Goal: Task Accomplishment & Management: Use online tool/utility

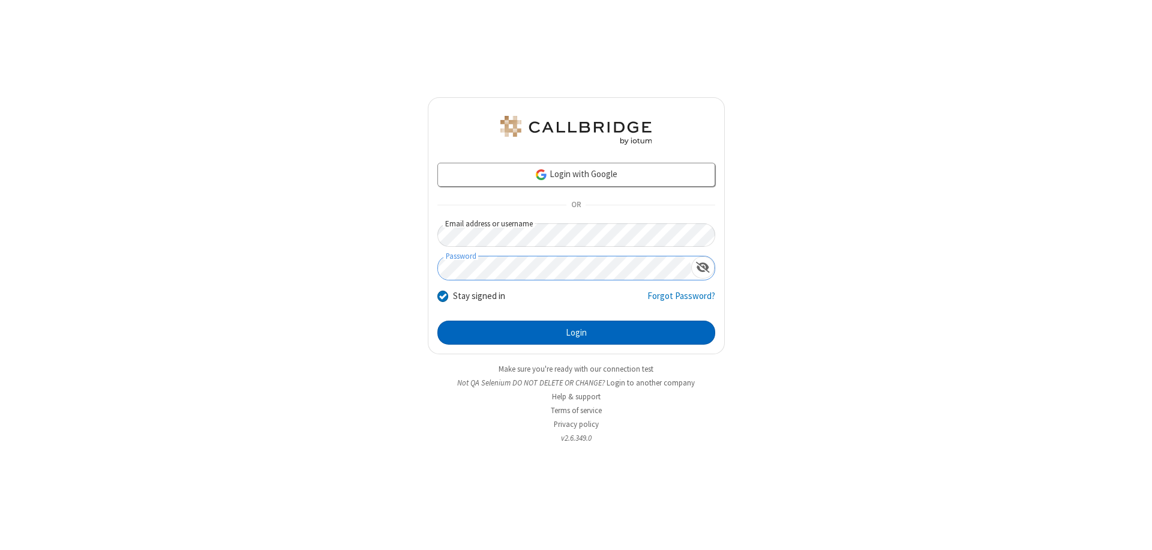
click at [576, 332] on button "Login" at bounding box center [576, 332] width 278 height 24
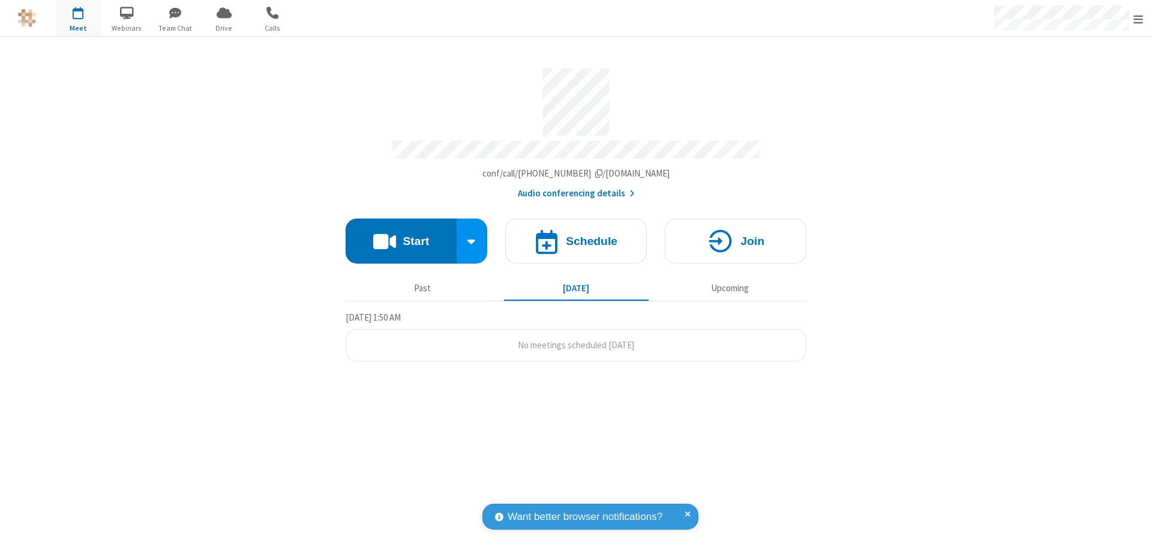
click at [1138, 19] on span "Open menu" at bounding box center [1138, 19] width 10 height 12
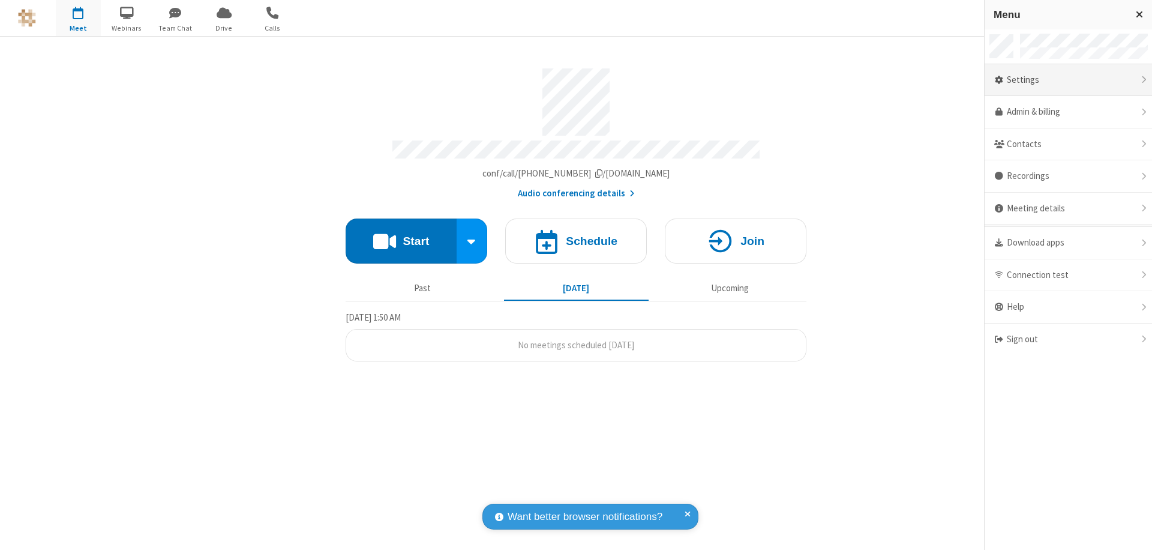
click at [1068, 80] on div "Settings" at bounding box center [1067, 80] width 167 height 32
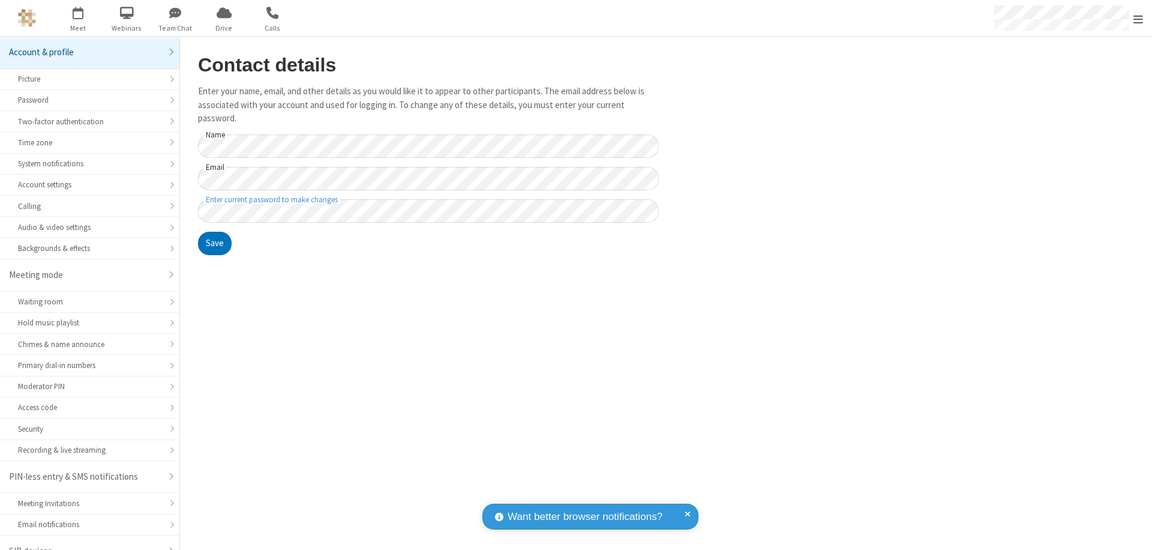
scroll to position [17, 0]
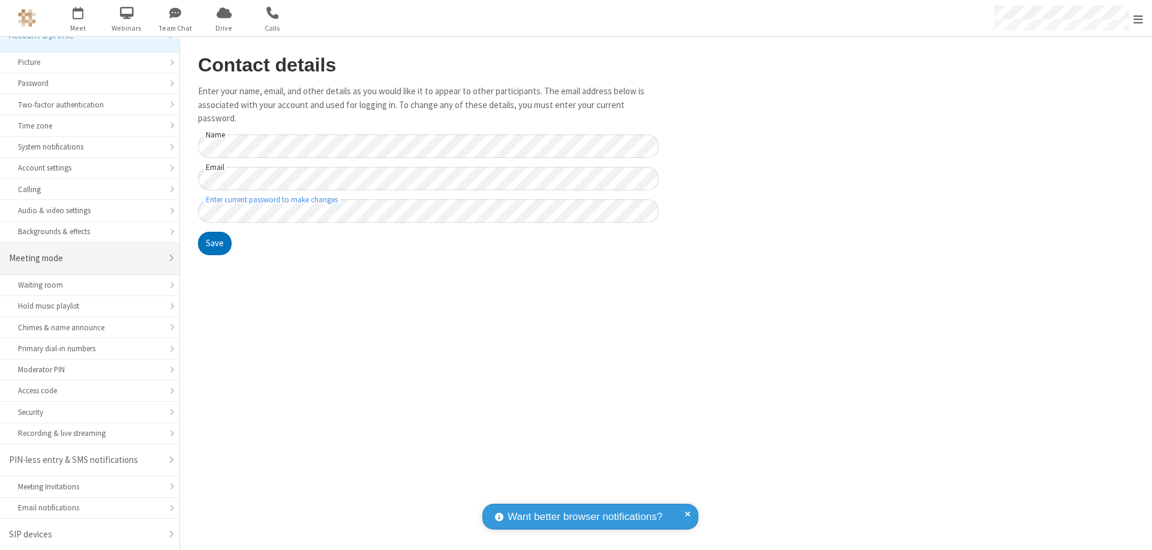
click at [85, 258] on div "Meeting mode" at bounding box center [85, 258] width 152 height 14
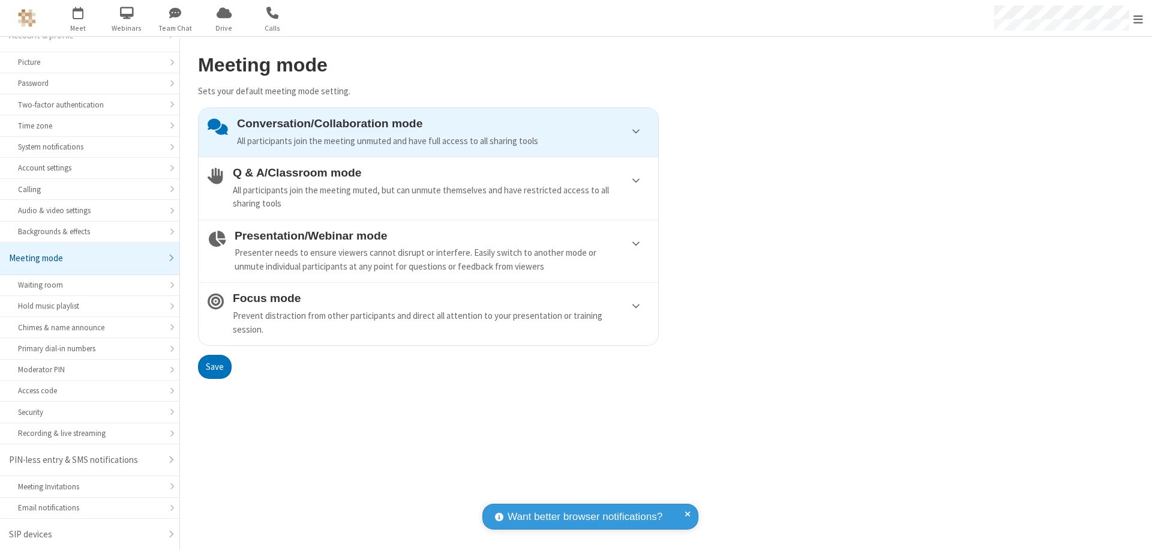
click at [428, 132] on div "Conversation/Collaboration mode All participants join the meeting unmuted and h…" at bounding box center [443, 132] width 412 height 31
click at [214, 366] on button "Save" at bounding box center [215, 367] width 34 height 24
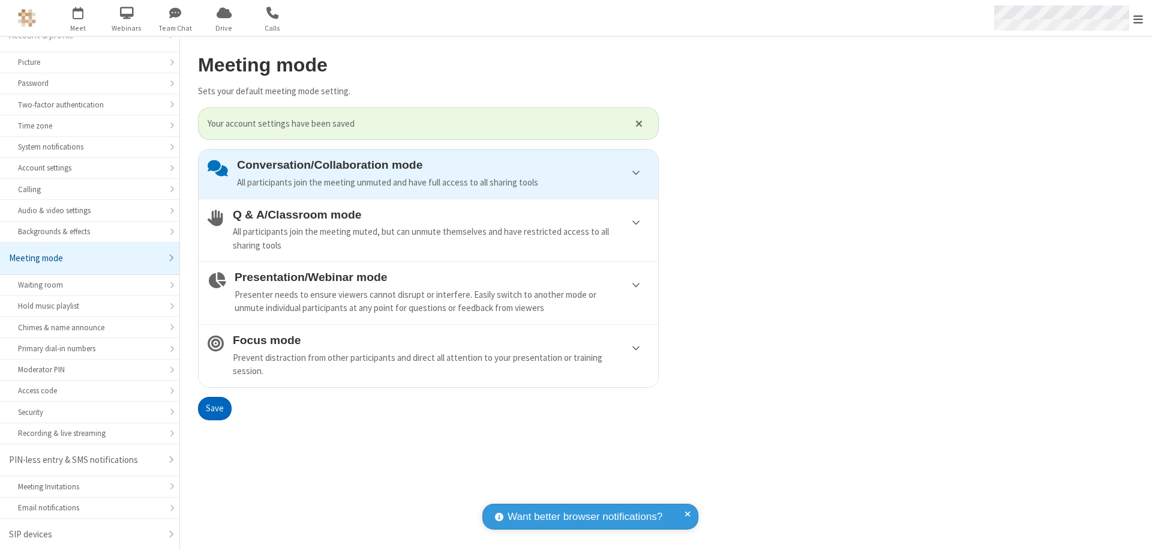
click at [1138, 18] on span "Open menu" at bounding box center [1138, 19] width 10 height 12
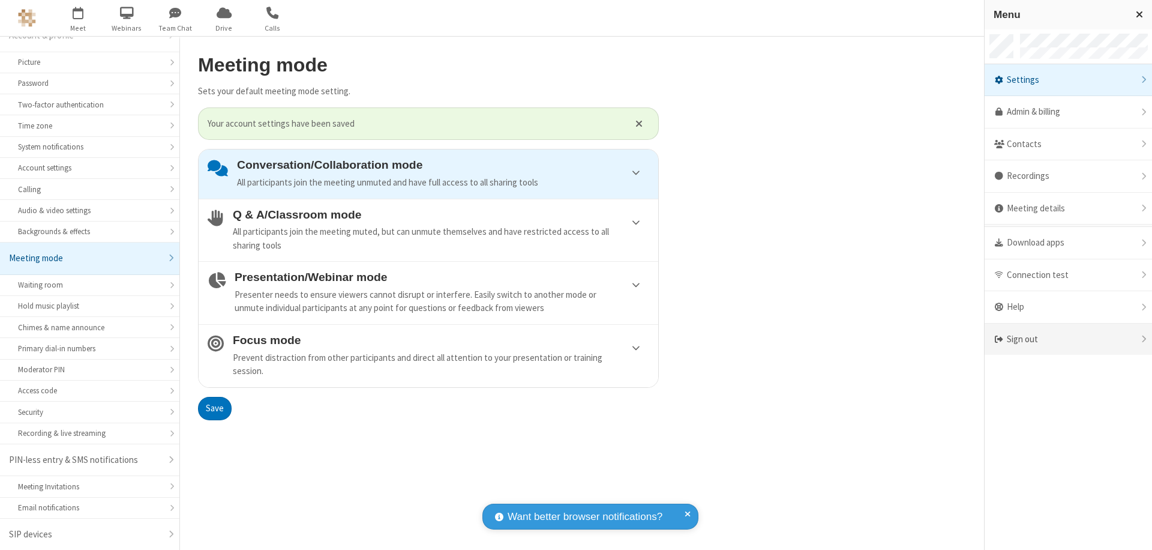
click at [1068, 339] on div "Sign out" at bounding box center [1067, 339] width 167 height 32
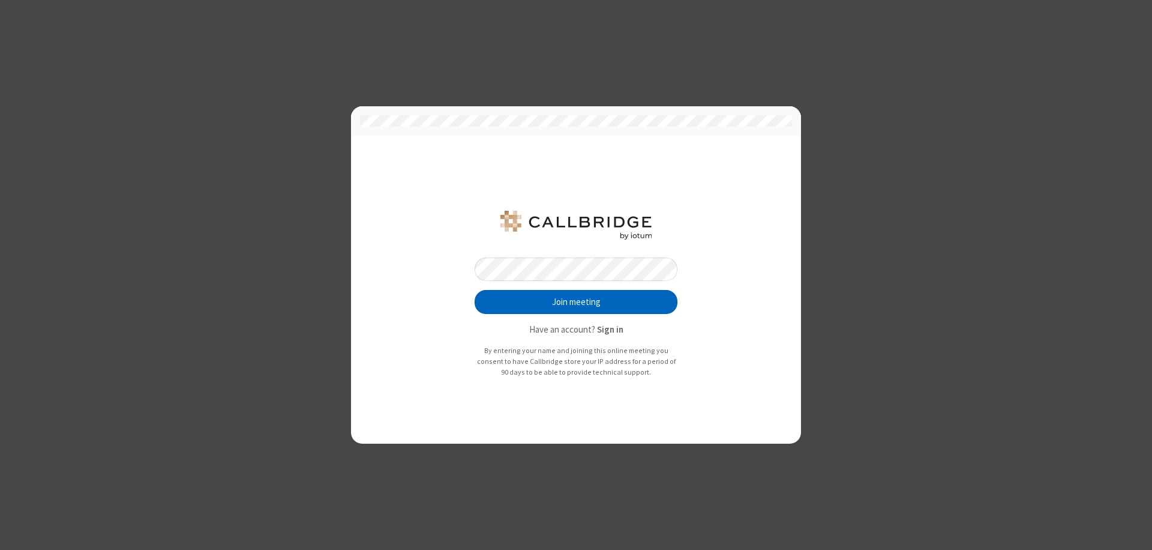
click at [576, 302] on button "Join meeting" at bounding box center [576, 302] width 203 height 24
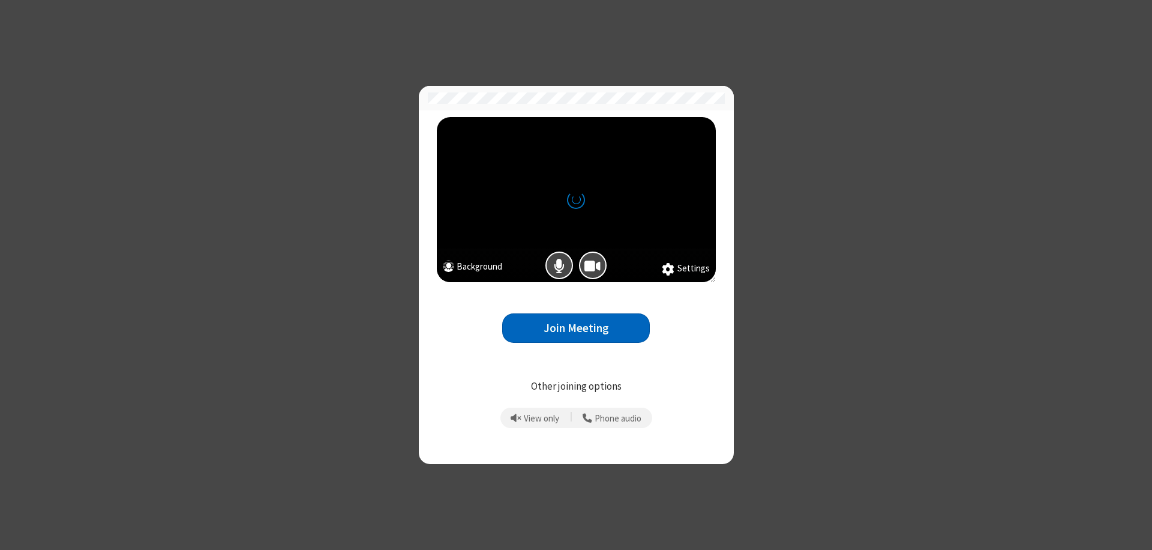
click at [576, 328] on button "Join Meeting" at bounding box center [576, 327] width 148 height 29
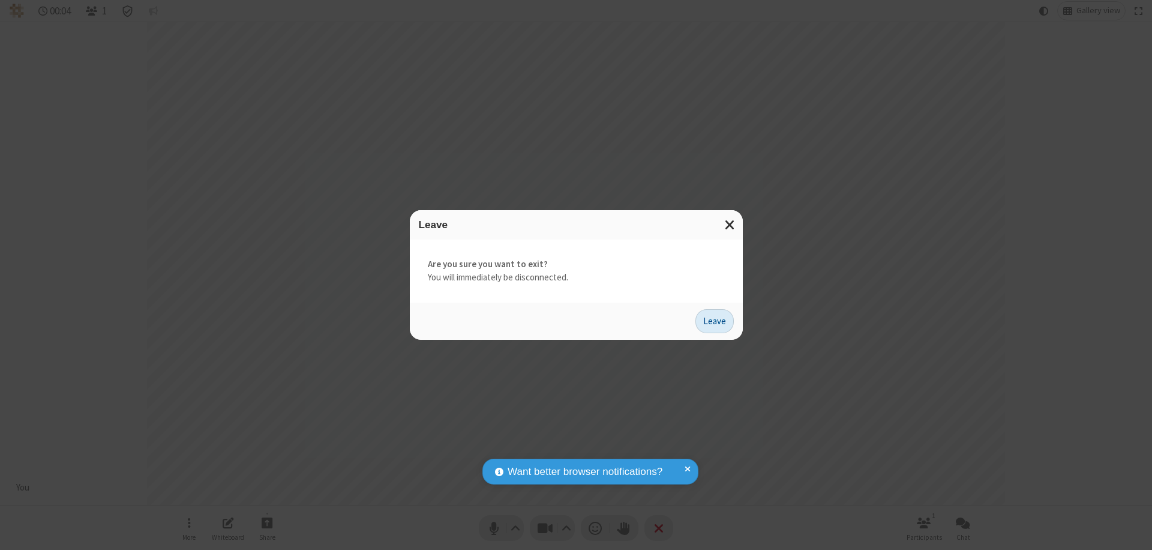
click at [714, 320] on button "Leave" at bounding box center [714, 321] width 38 height 24
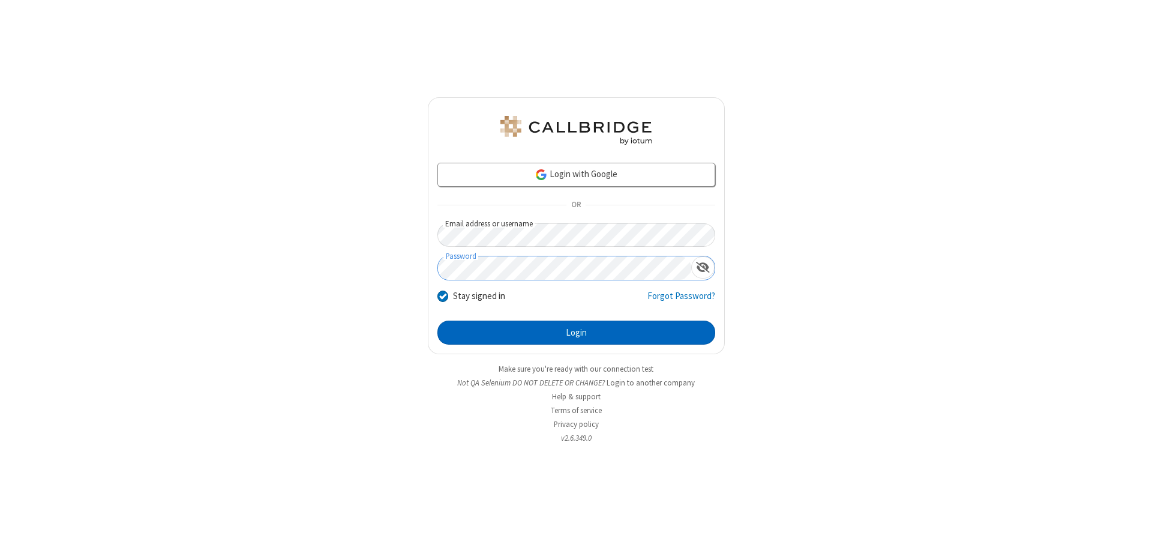
click at [576, 332] on button "Login" at bounding box center [576, 332] width 278 height 24
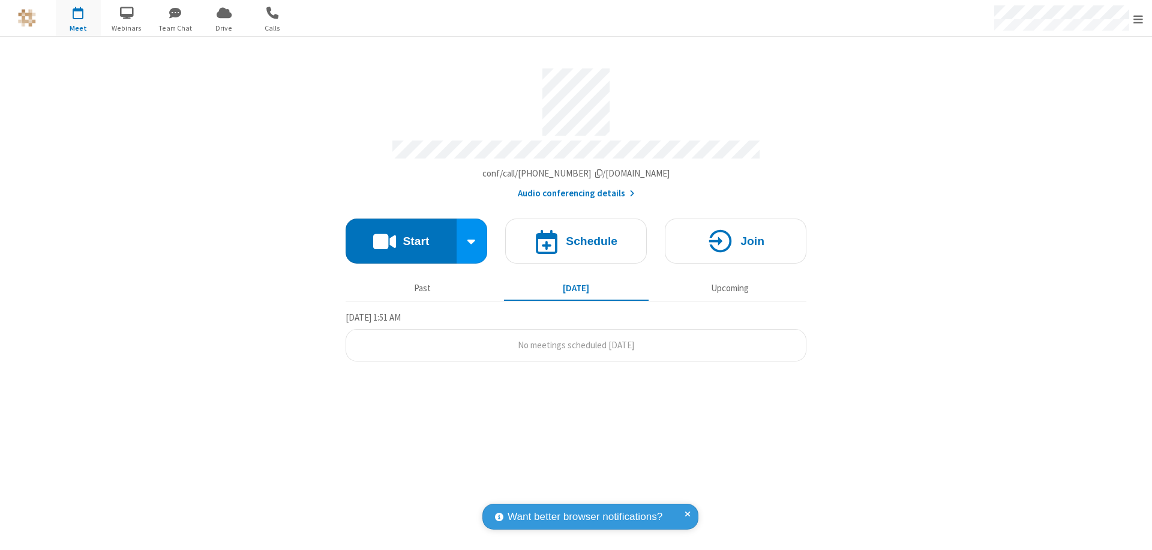
click at [1138, 19] on span "Open menu" at bounding box center [1138, 19] width 10 height 12
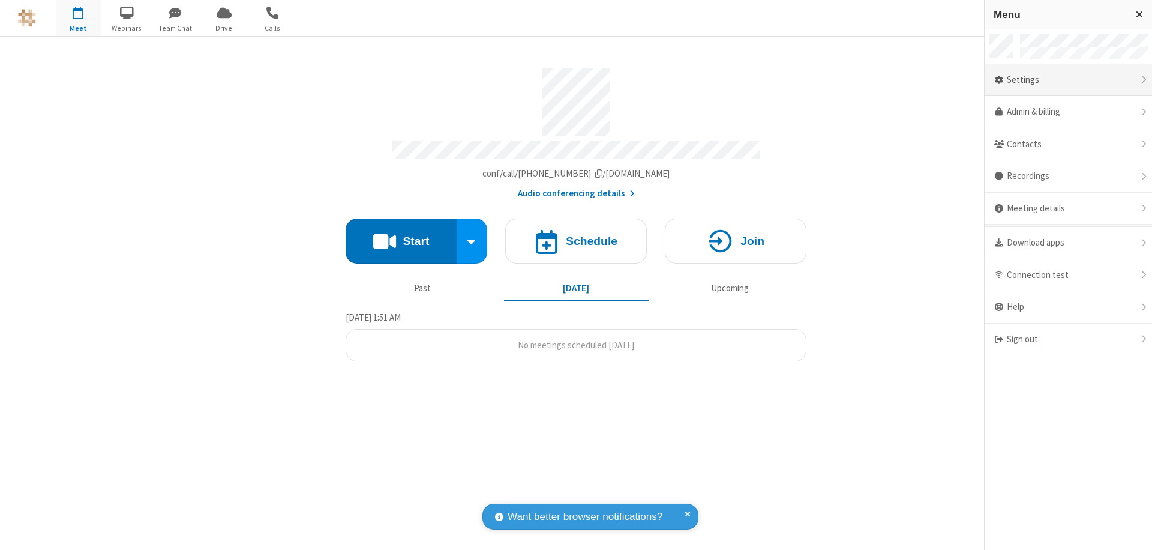
click at [1068, 80] on div "Settings" at bounding box center [1067, 80] width 167 height 32
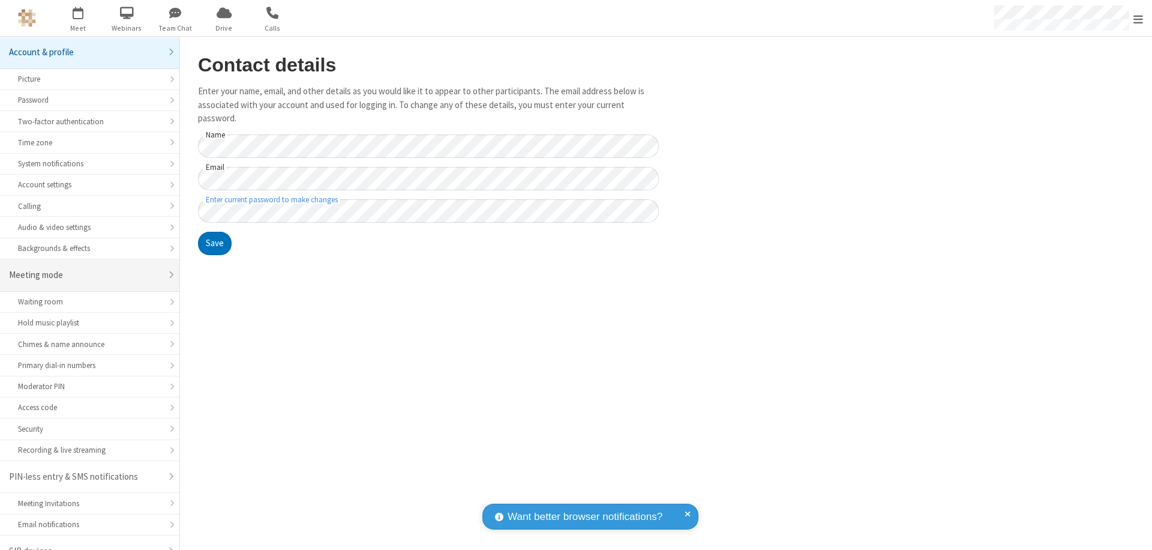
click at [85, 268] on div "Meeting mode" at bounding box center [85, 275] width 152 height 14
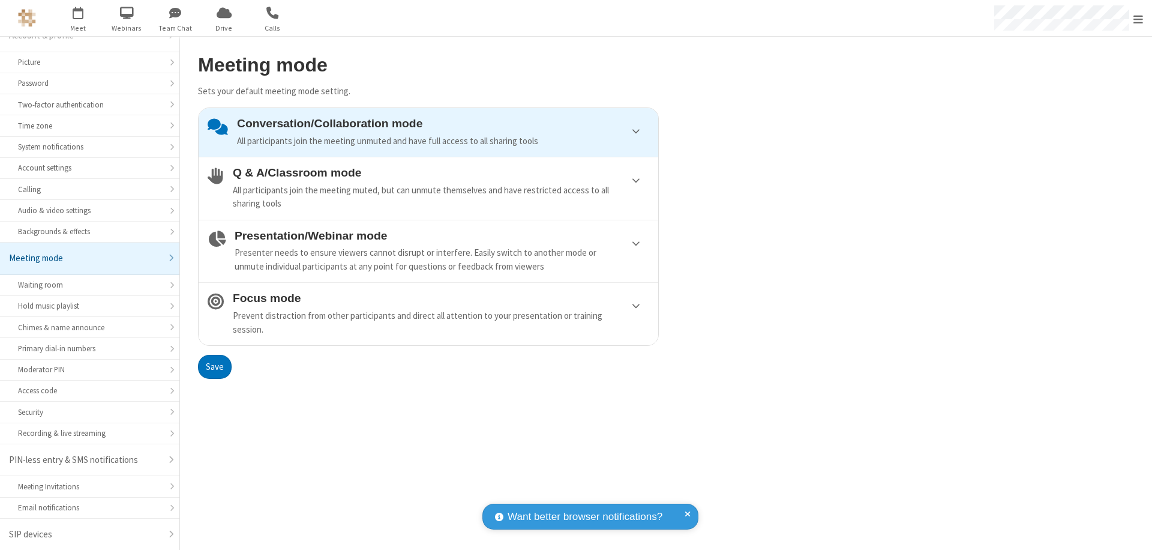
click at [428, 132] on div "Conversation/Collaboration mode All participants join the meeting unmuted and h…" at bounding box center [443, 132] width 412 height 31
click at [214, 366] on button "Save" at bounding box center [215, 367] width 34 height 24
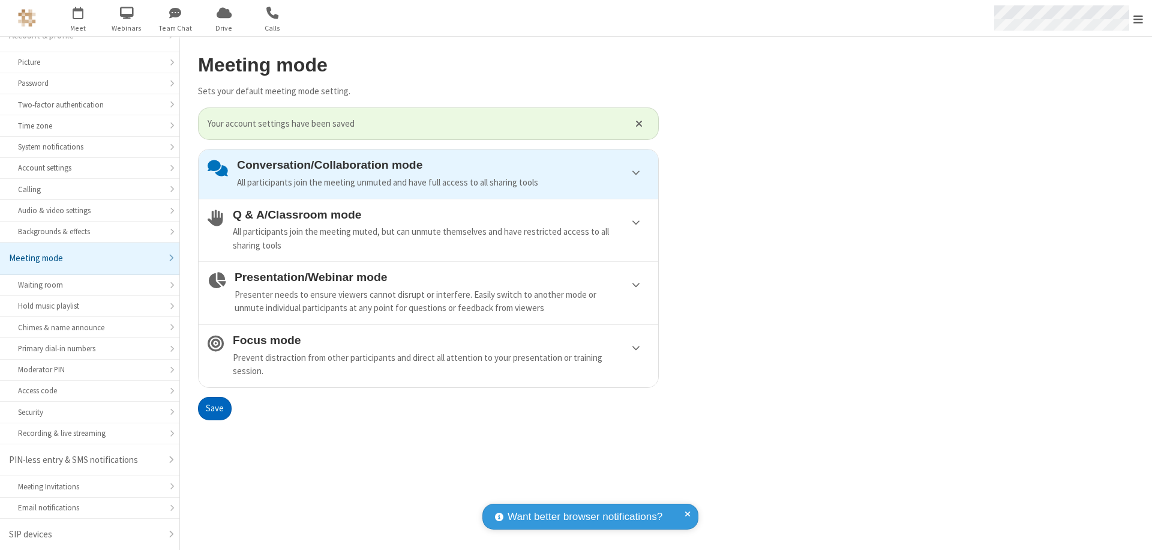
click at [1138, 18] on span "Open menu" at bounding box center [1138, 19] width 10 height 12
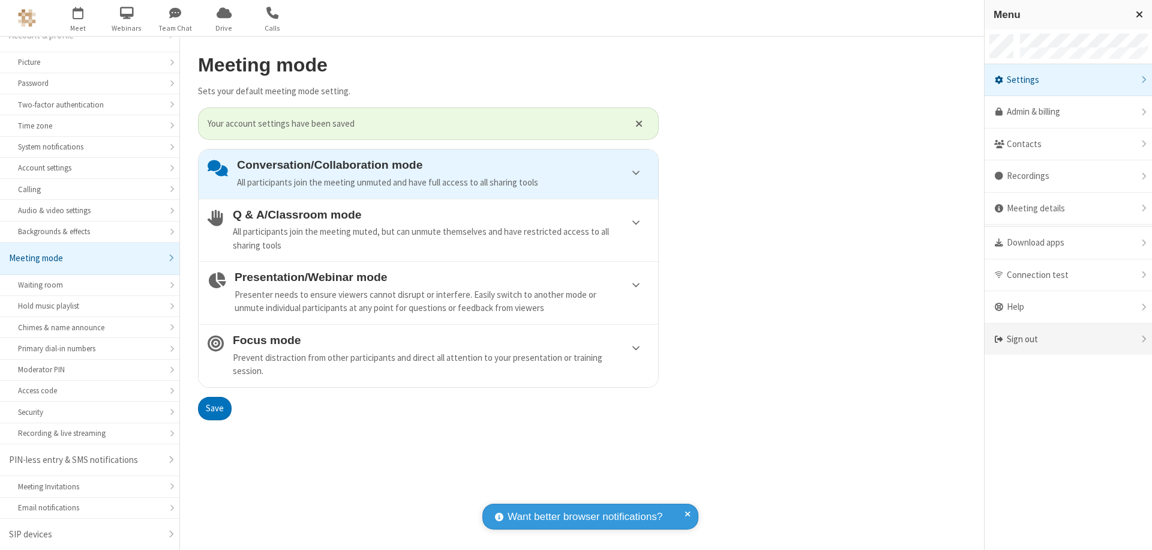
click at [1068, 339] on div "Sign out" at bounding box center [1067, 339] width 167 height 32
